Goal: Information Seeking & Learning: Learn about a topic

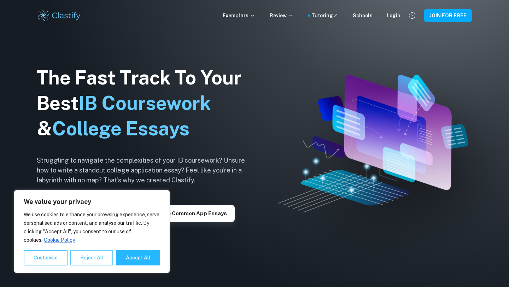
click at [93, 257] on button "Reject All" at bounding box center [91, 258] width 43 height 16
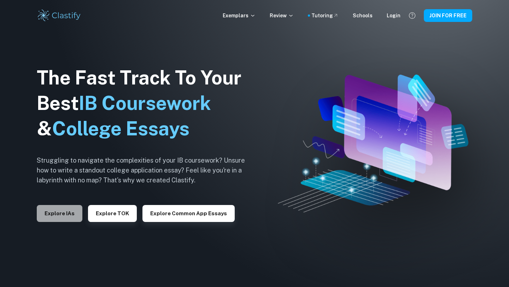
click at [66, 218] on button "Explore IAs" at bounding box center [60, 213] width 46 height 17
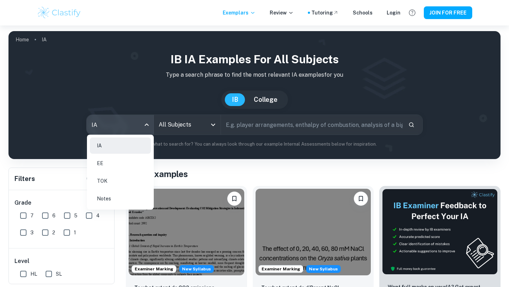
click at [137, 122] on body "We value your privacy We use cookies to enhance your browsing experience, serve…" at bounding box center [254, 168] width 509 height 287
click at [133, 148] on li "IA" at bounding box center [120, 145] width 61 height 16
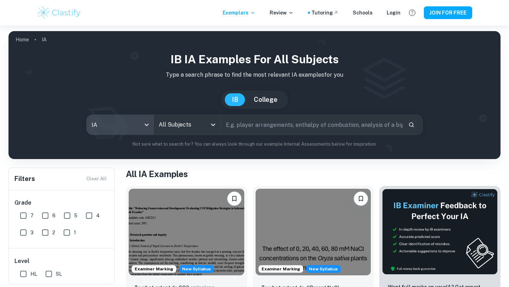
click at [184, 125] on input "All Subjects" at bounding box center [182, 124] width 50 height 13
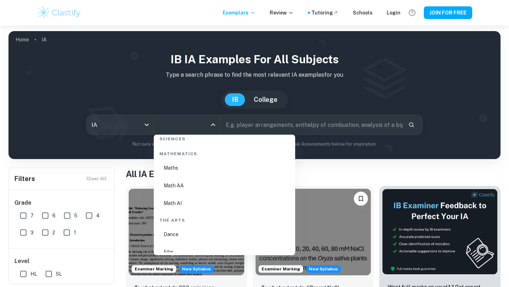
scroll to position [1212, 0]
click at [181, 185] on li "Math AA" at bounding box center [224, 185] width 136 height 16
type input "Math AA"
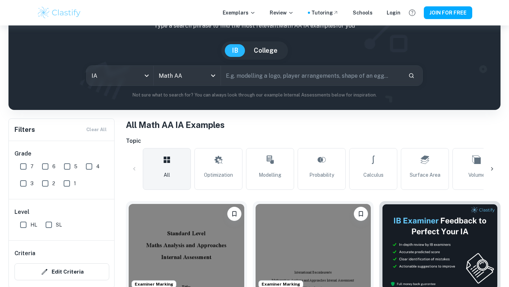
scroll to position [53, 0]
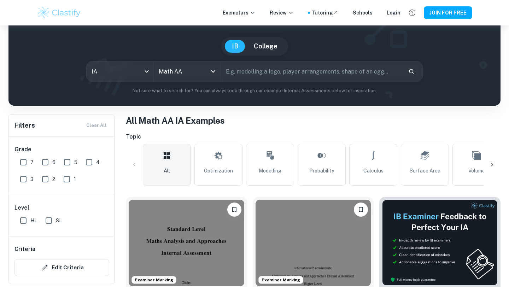
click at [49, 221] on input "SL" at bounding box center [49, 220] width 14 height 14
checkbox input "true"
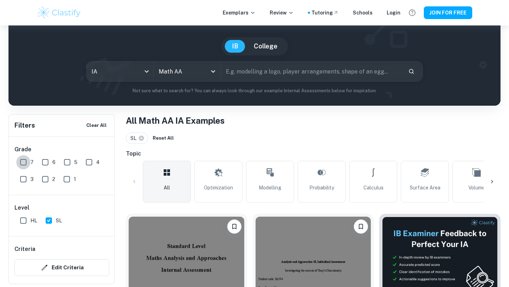
click at [23, 161] on input "7" at bounding box center [23, 162] width 14 height 14
checkbox input "true"
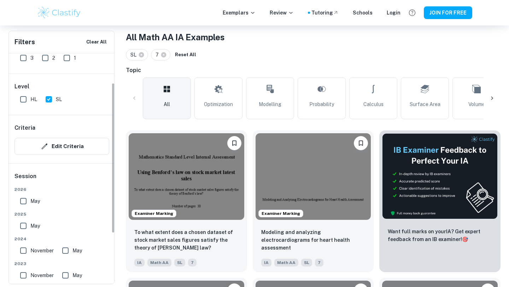
scroll to position [46, 0]
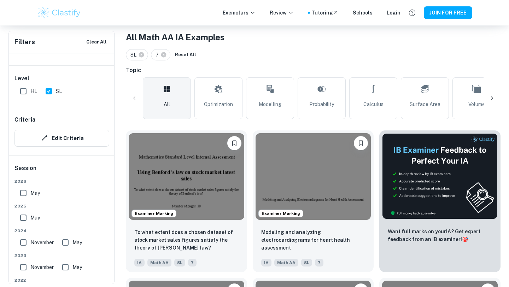
click at [21, 220] on input "May" at bounding box center [23, 217] width 14 height 14
checkbox input "true"
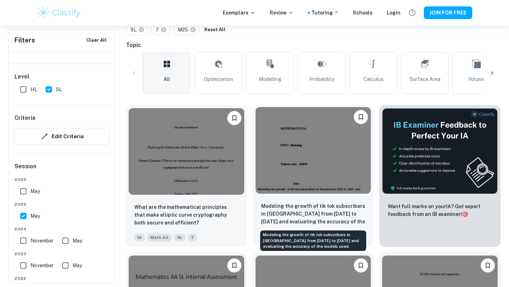
scroll to position [164, 0]
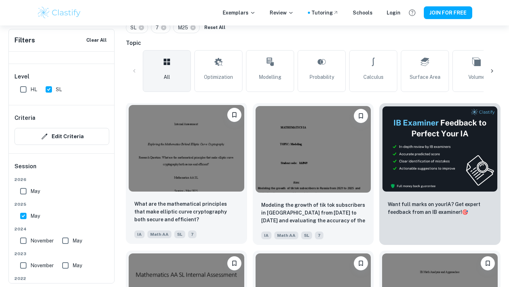
click at [178, 168] on img at bounding box center [186, 148] width 115 height 87
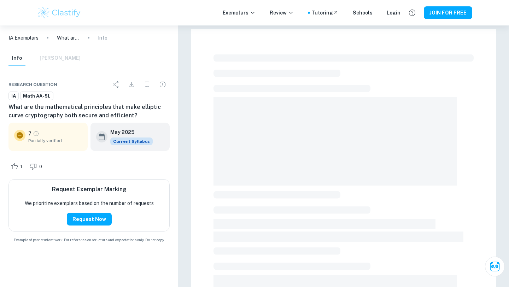
scroll to position [164, 0]
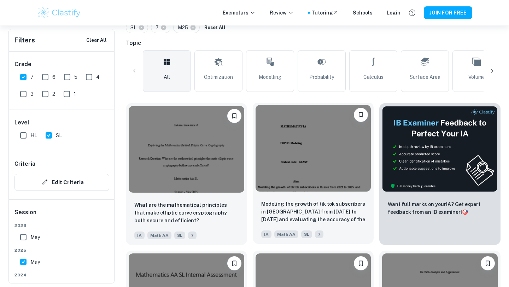
click at [333, 168] on img at bounding box center [312, 148] width 115 height 87
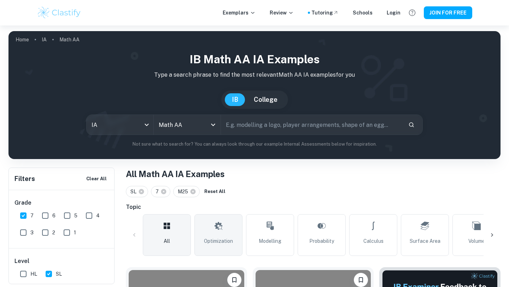
click at [223, 231] on link "Optimization" at bounding box center [218, 235] width 48 height 42
type input "Optimization"
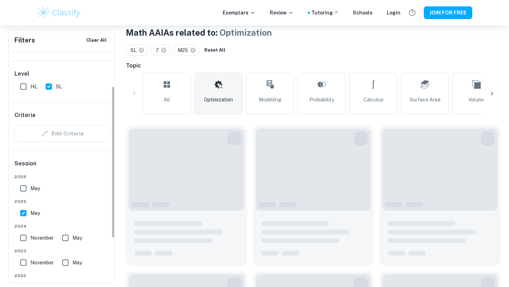
scroll to position [58, 0]
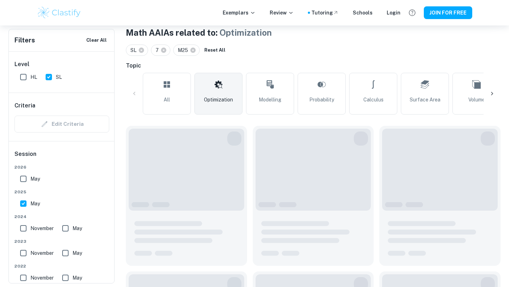
click at [23, 200] on input "May" at bounding box center [23, 203] width 14 height 14
checkbox input "false"
click at [62, 225] on input "May" at bounding box center [65, 228] width 14 height 14
checkbox input "true"
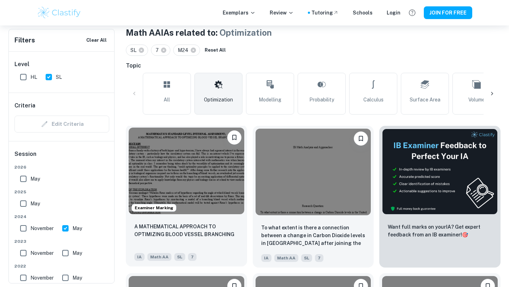
click at [195, 177] on img at bounding box center [186, 170] width 115 height 87
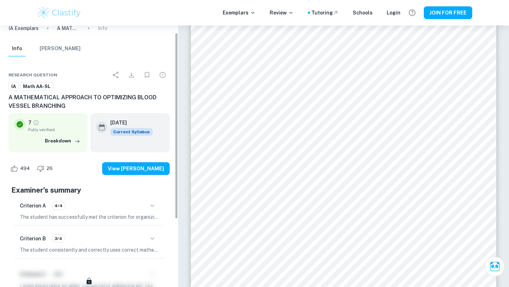
scroll to position [10, 0]
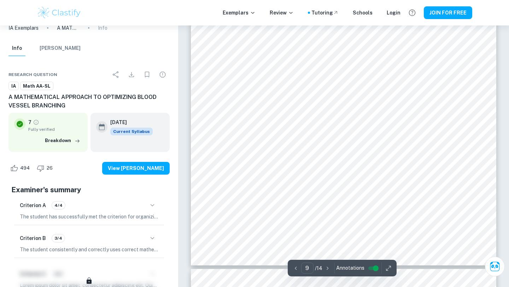
type input "10"
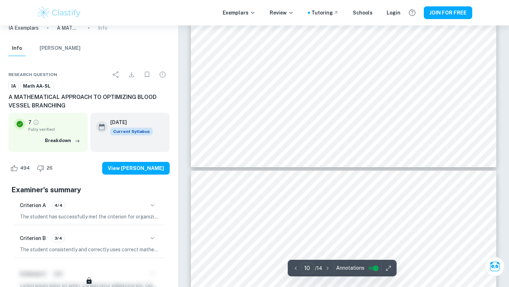
scroll to position [4362, 0]
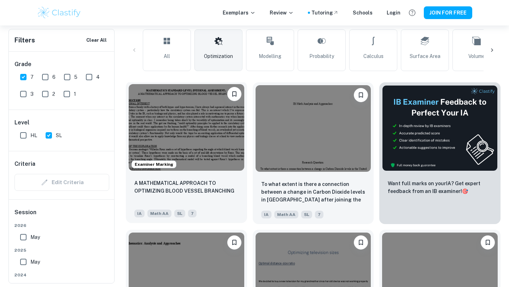
scroll to position [186, 0]
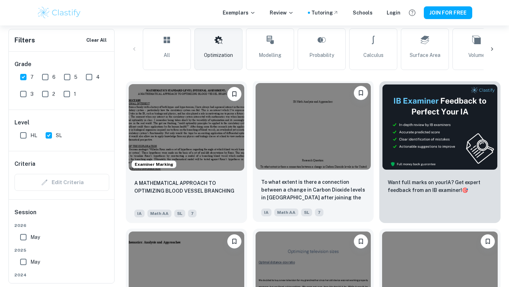
click at [319, 125] on img at bounding box center [312, 126] width 115 height 87
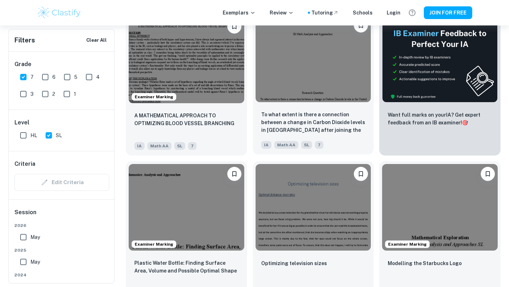
scroll to position [272, 0]
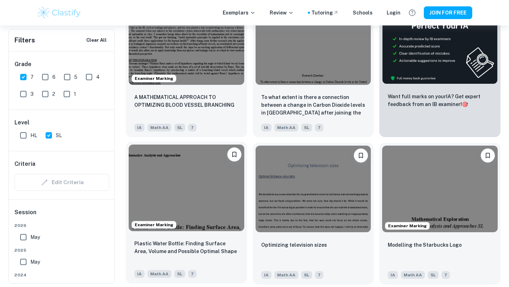
click at [202, 184] on img at bounding box center [186, 187] width 115 height 87
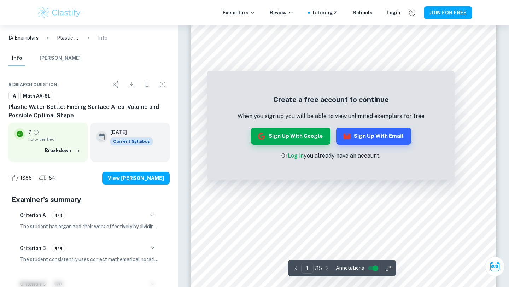
scroll to position [65, 0]
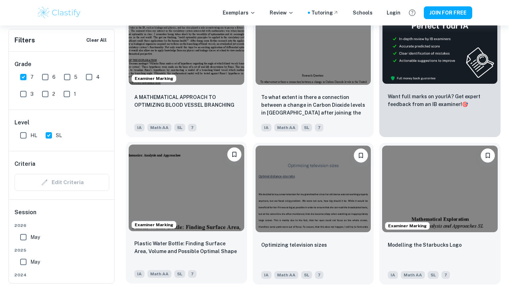
scroll to position [291, 0]
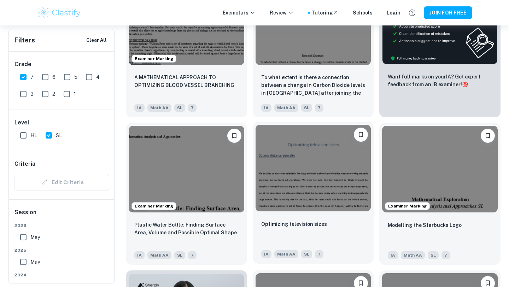
click at [290, 168] on img at bounding box center [312, 168] width 115 height 87
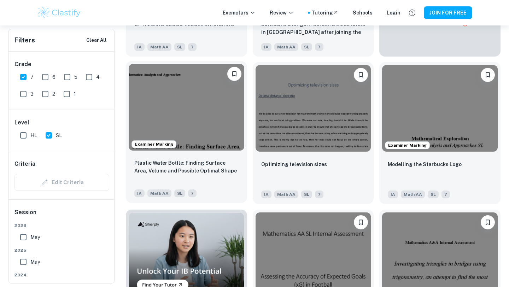
scroll to position [364, 0]
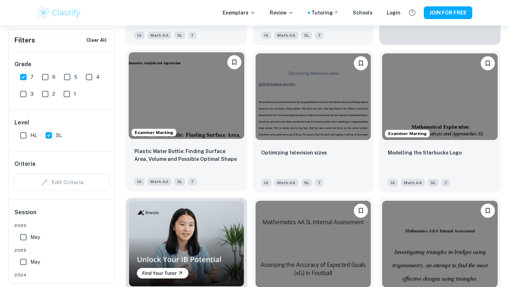
click at [214, 129] on img at bounding box center [186, 95] width 115 height 87
